Goal: Navigation & Orientation: Find specific page/section

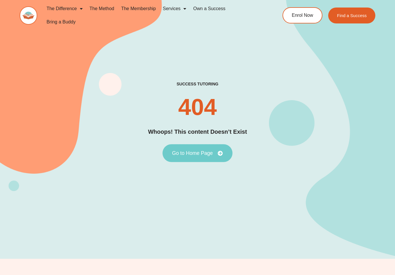
click at [210, 152] on link "Go to Home Page" at bounding box center [198, 153] width 70 height 18
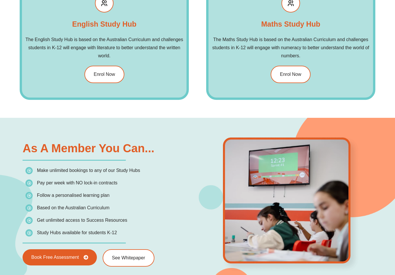
scroll to position [606, 0]
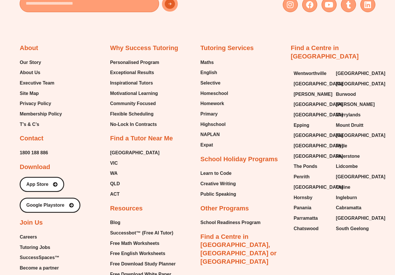
scroll to position [345, 0]
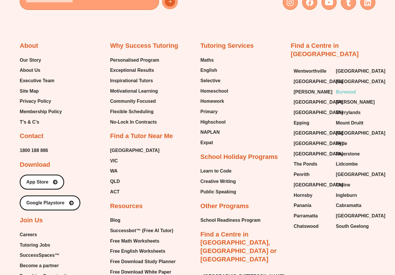
click at [354, 91] on span "Burwood" at bounding box center [346, 92] width 20 height 9
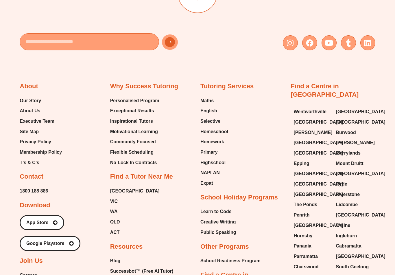
scroll to position [305, 0]
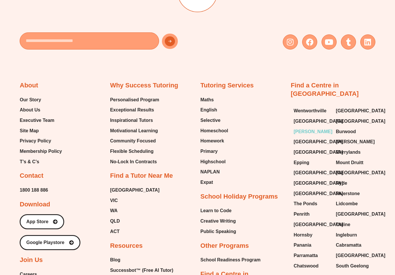
click at [310, 131] on span "[PERSON_NAME]" at bounding box center [313, 132] width 39 height 9
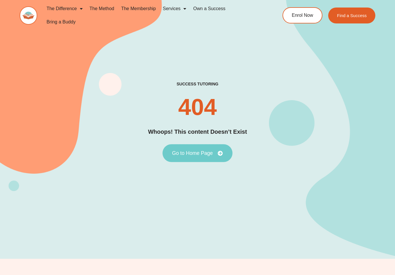
click at [228, 154] on link "Go to Home Page" at bounding box center [198, 153] width 70 height 18
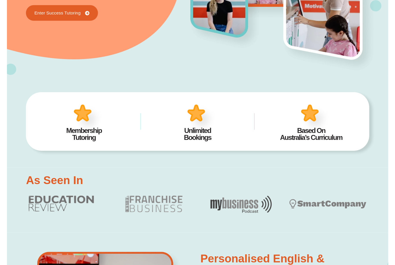
scroll to position [129, 0]
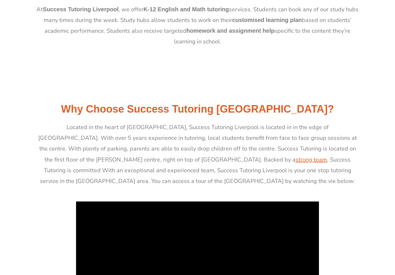
scroll to position [151, 0]
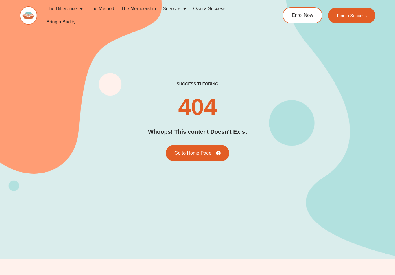
click at [65, 10] on link "The Difference" at bounding box center [64, 8] width 43 height 13
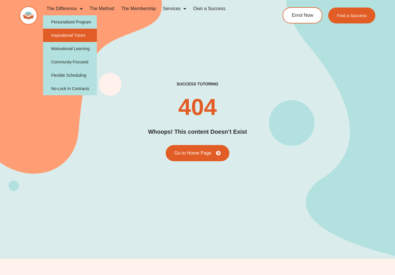
click at [88, 34] on link "Inspirational Tutors" at bounding box center [70, 35] width 54 height 13
